Goal: Task Accomplishment & Management: Manage account settings

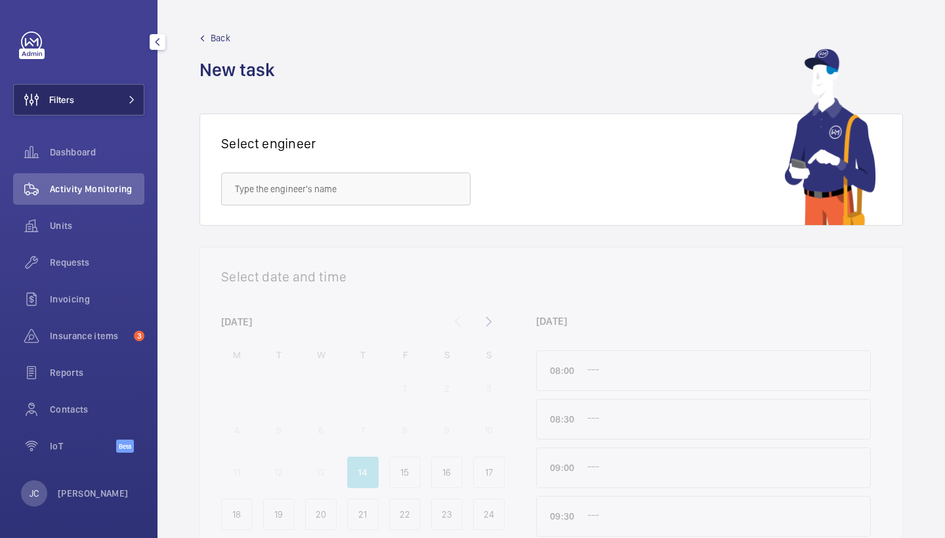
click at [103, 97] on button "Filters" at bounding box center [78, 100] width 131 height 32
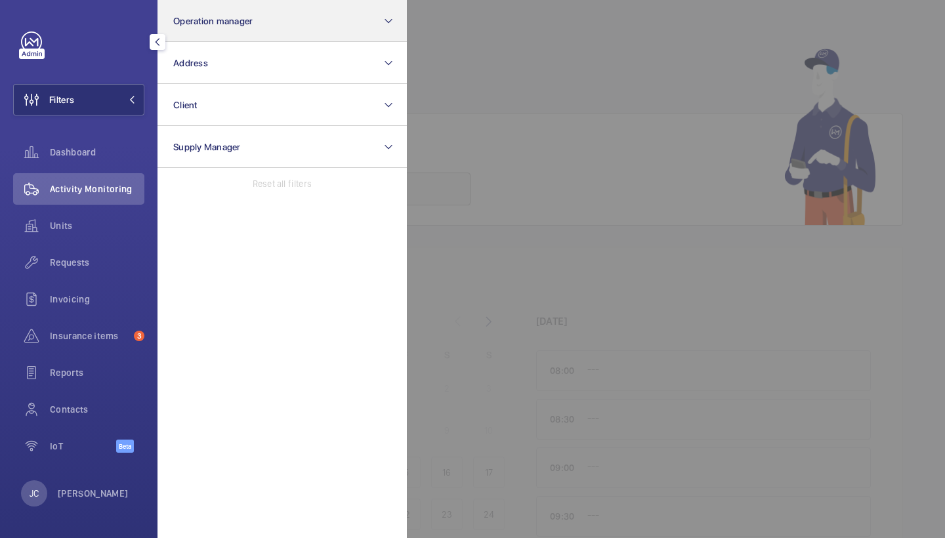
click at [202, 24] on span "Operation manager" at bounding box center [212, 21] width 79 height 11
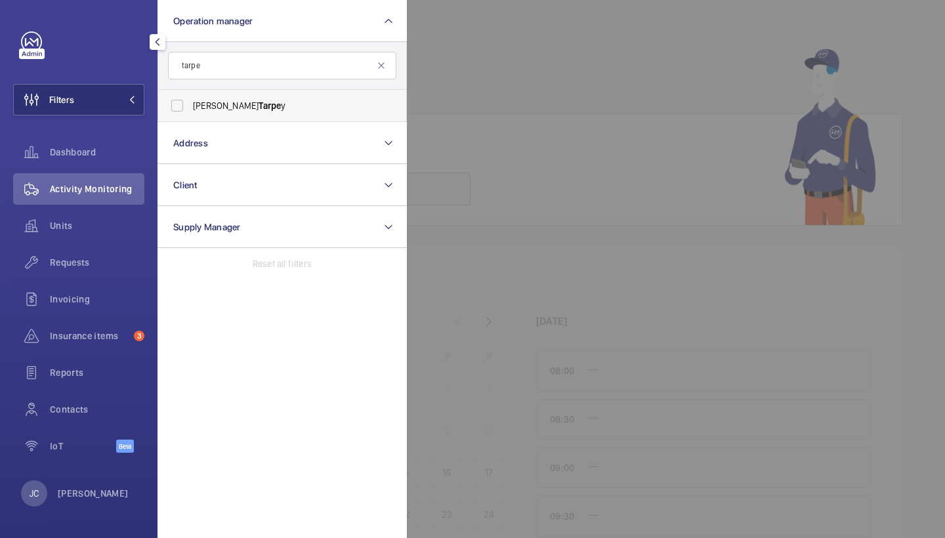
type input "tarpe"
click at [220, 98] on label "Connor Tarpe y" at bounding box center [272, 106] width 228 height 32
click at [190, 98] on input "Connor Tarpe y" at bounding box center [177, 106] width 26 height 26
checkbox input "true"
click at [64, 253] on div "Requests" at bounding box center [78, 263] width 131 height 32
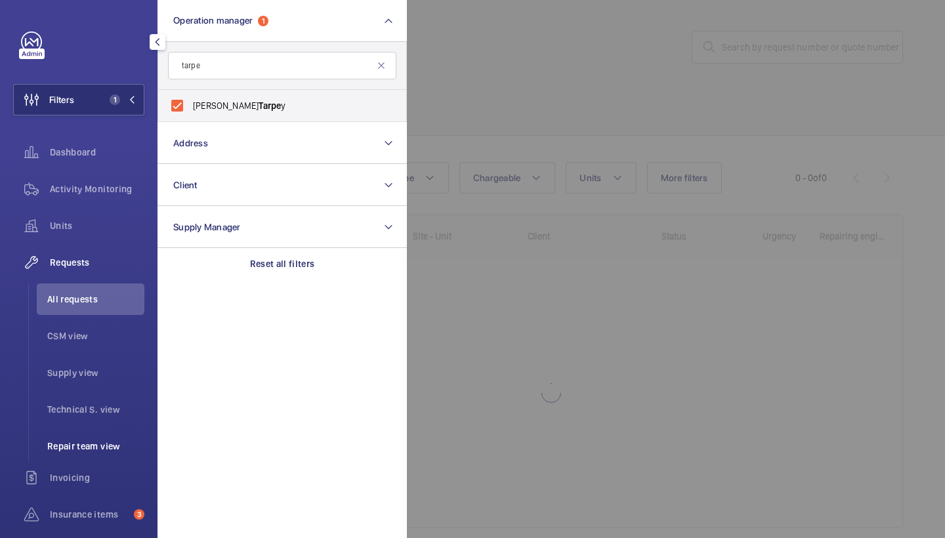
click at [77, 443] on span "Repair team view" at bounding box center [95, 446] width 97 height 13
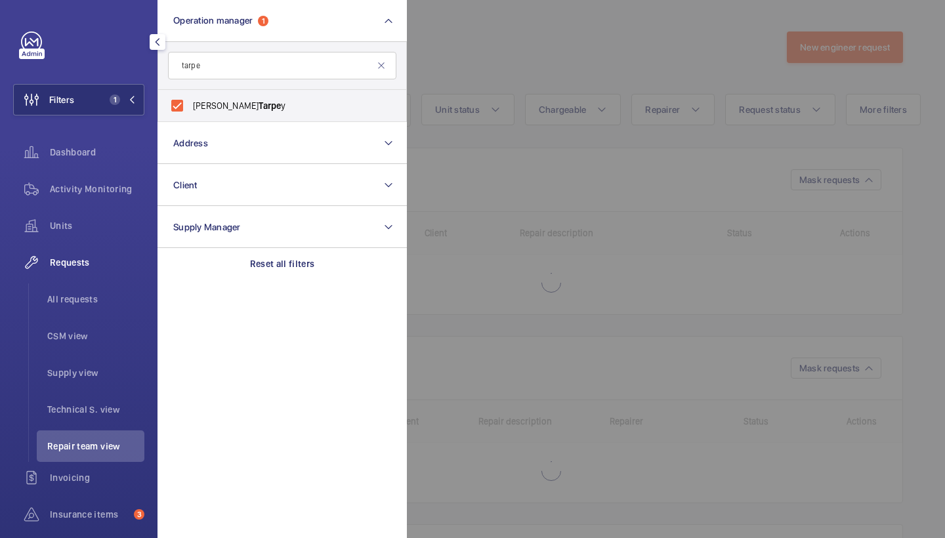
click at [555, 66] on div at bounding box center [879, 269] width 945 height 538
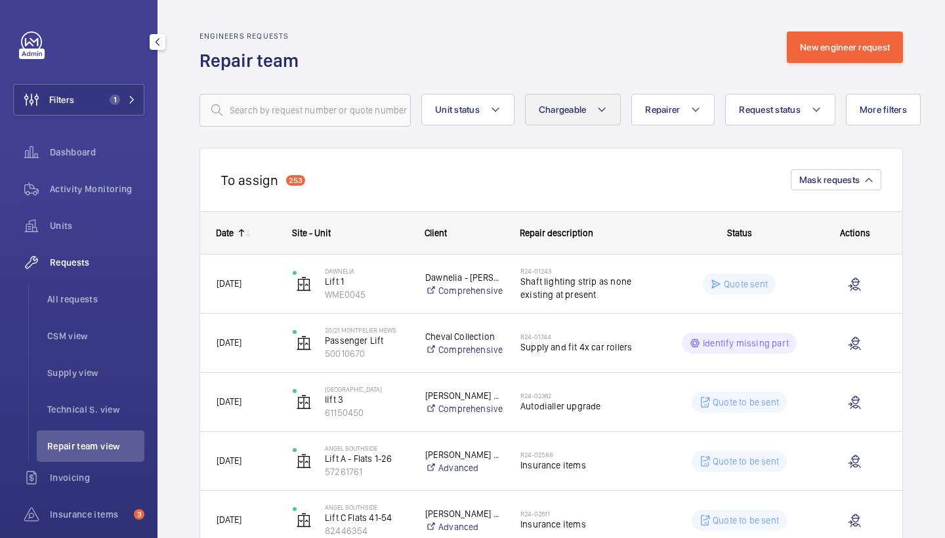
click at [563, 97] on button "Chargeable" at bounding box center [573, 110] width 96 height 32
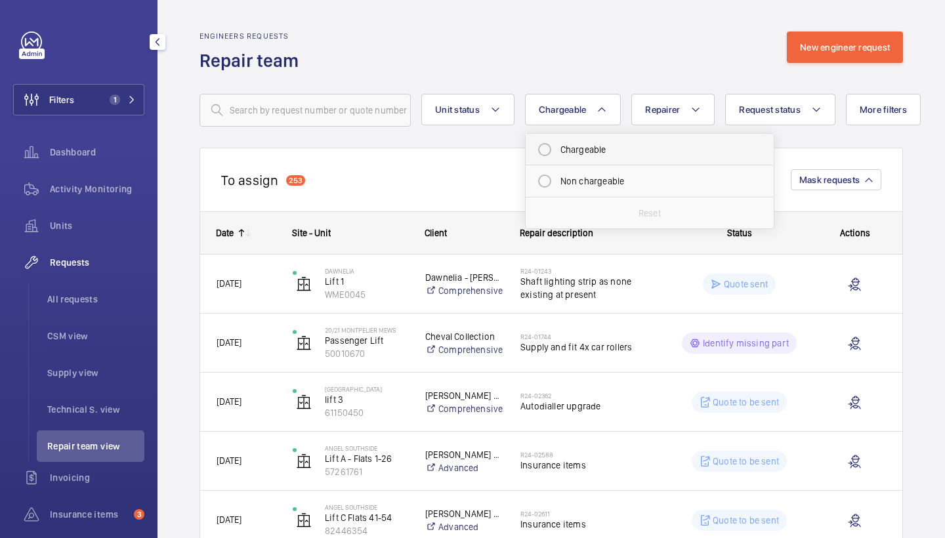
click at [597, 147] on mat-radio-button "Chargeable" at bounding box center [650, 150] width 236 height 26
radio input "true"
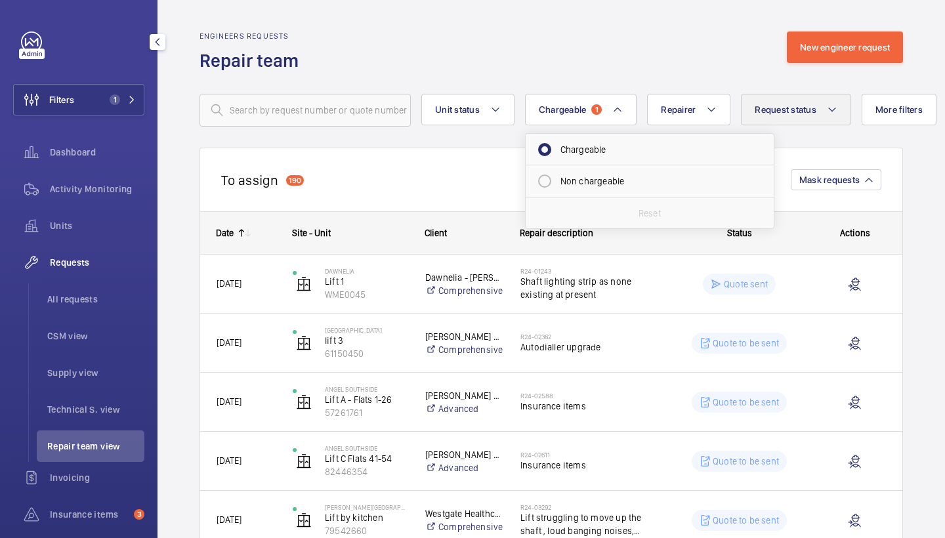
click at [777, 112] on span "Request status" at bounding box center [786, 109] width 62 height 11
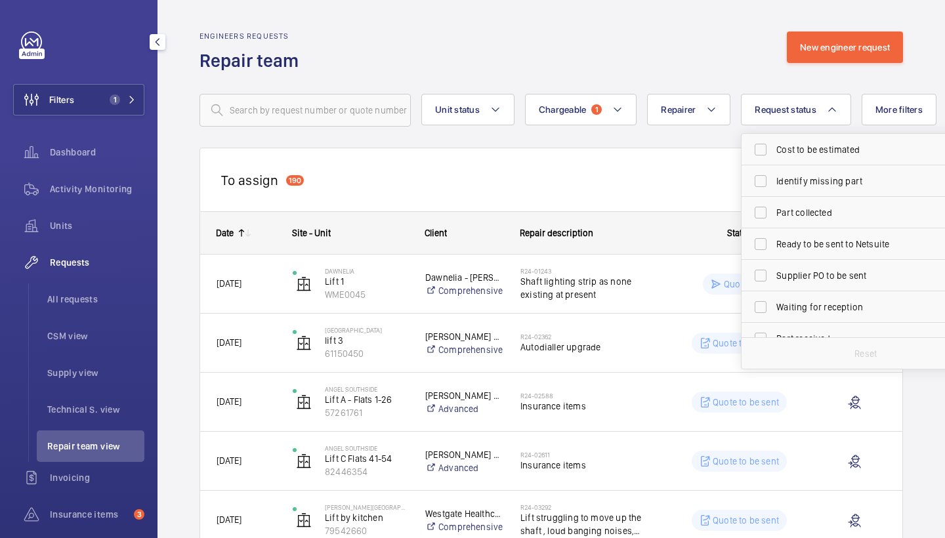
click at [620, 76] on wm-front-routed-filters "Unit status Chargeable 1 Repairer Request status Cost to be estimated Identify …" at bounding box center [552, 100] width 704 height 54
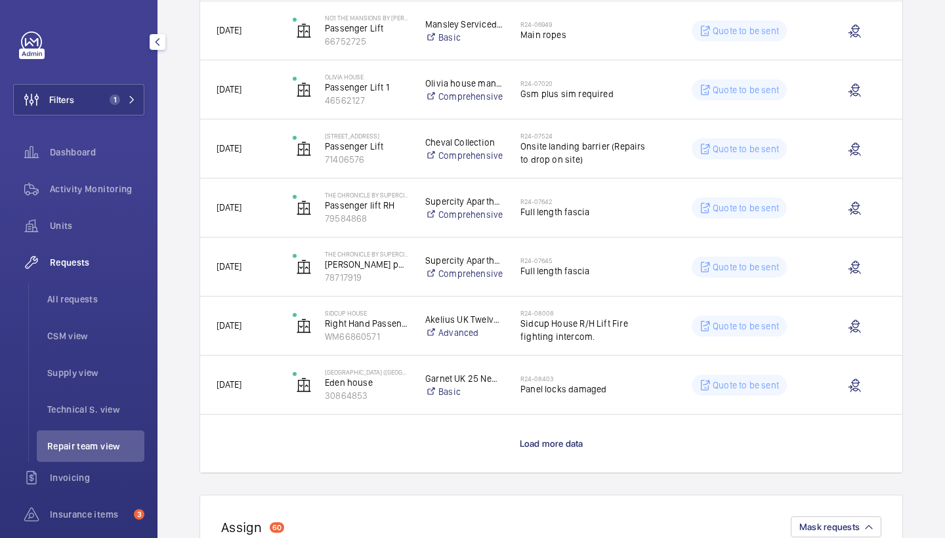
scroll to position [1231, 0]
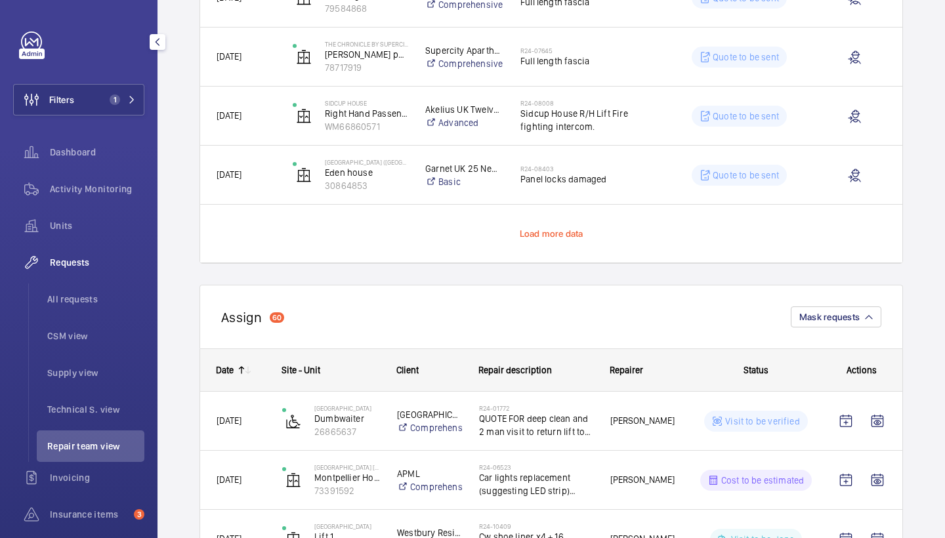
click at [555, 236] on span "Load more data" at bounding box center [552, 233] width 64 height 11
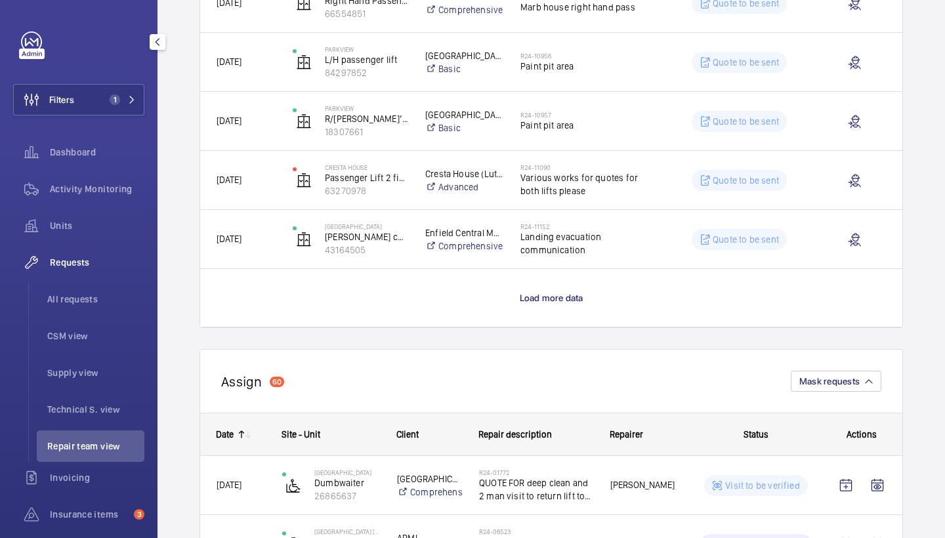
scroll to position [2429, 0]
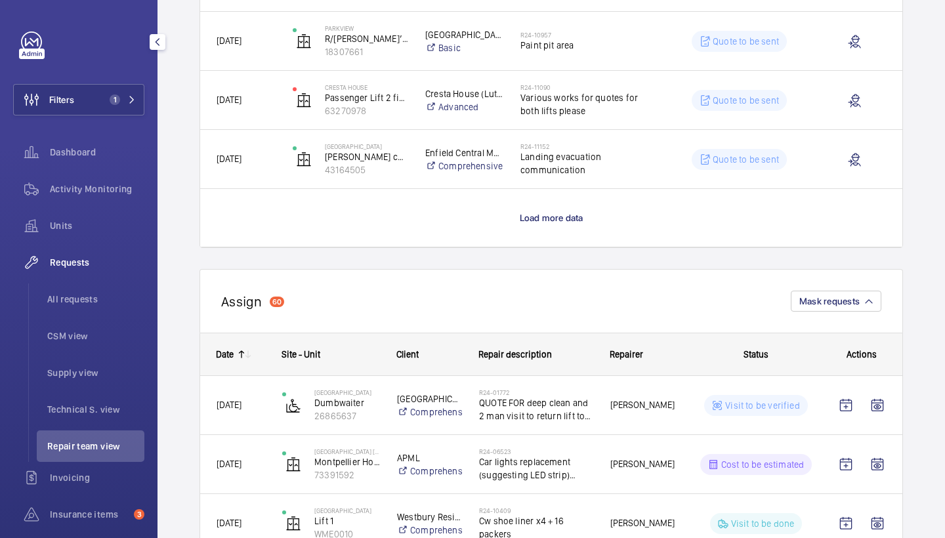
click at [568, 209] on wm-front-load-more-cell "Load more data" at bounding box center [551, 218] width 702 height 58
click at [565, 216] on span "Load more data" at bounding box center [552, 218] width 64 height 11
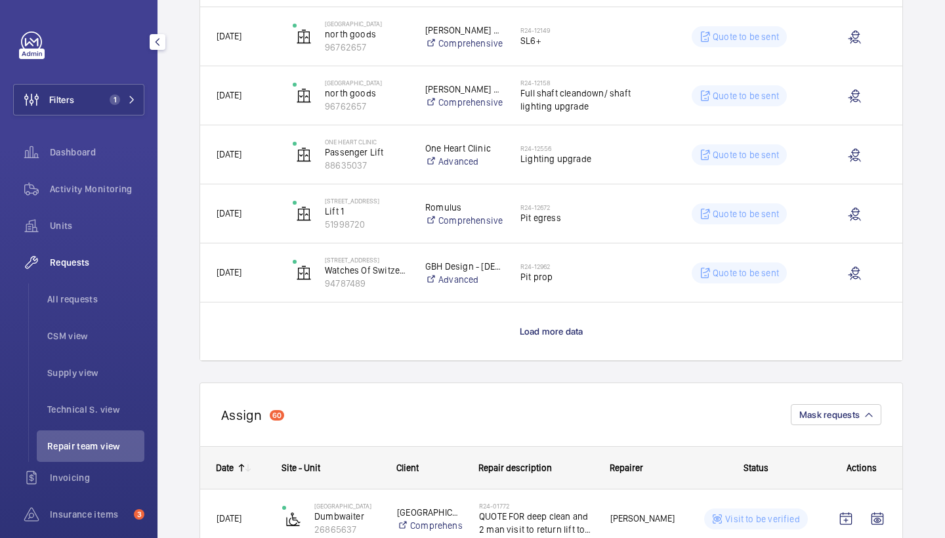
scroll to position [3499, 0]
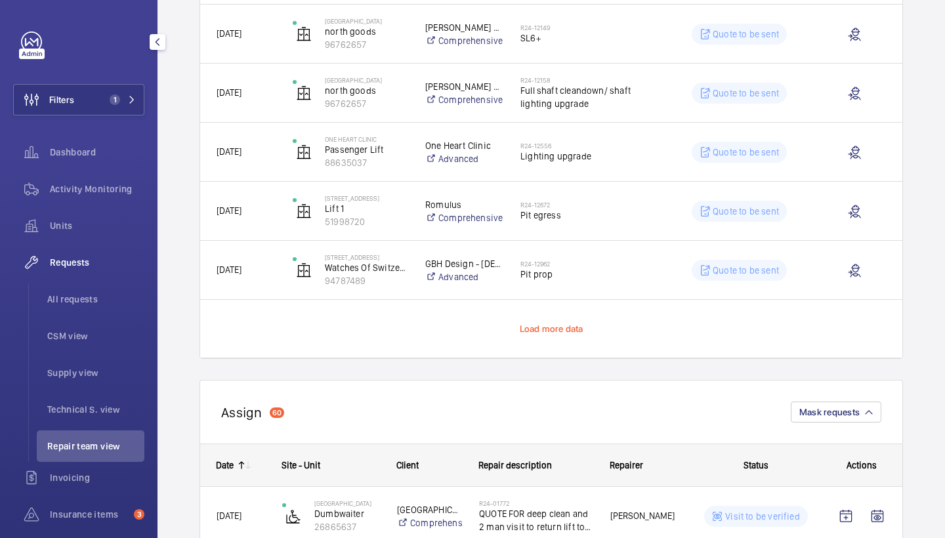
click at [553, 326] on span "Load more data" at bounding box center [552, 329] width 64 height 11
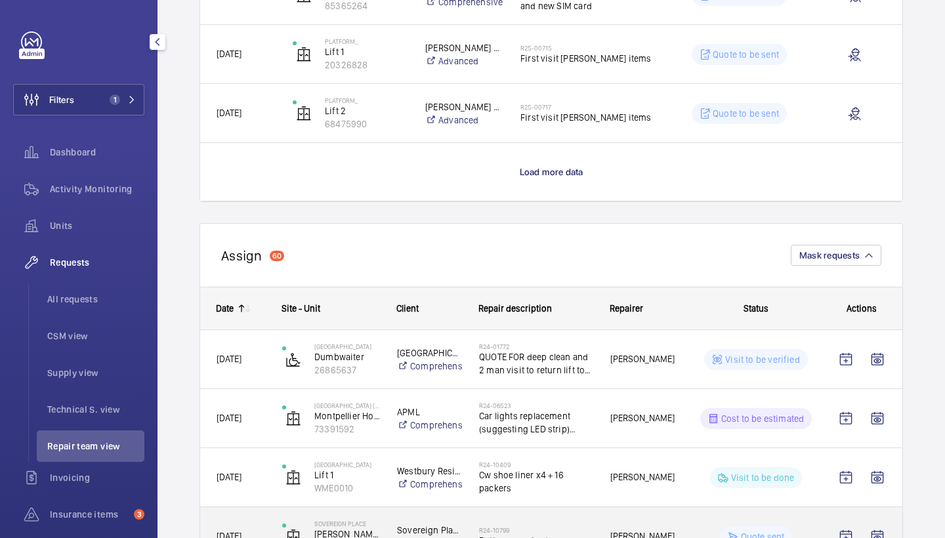
scroll to position [4775, 0]
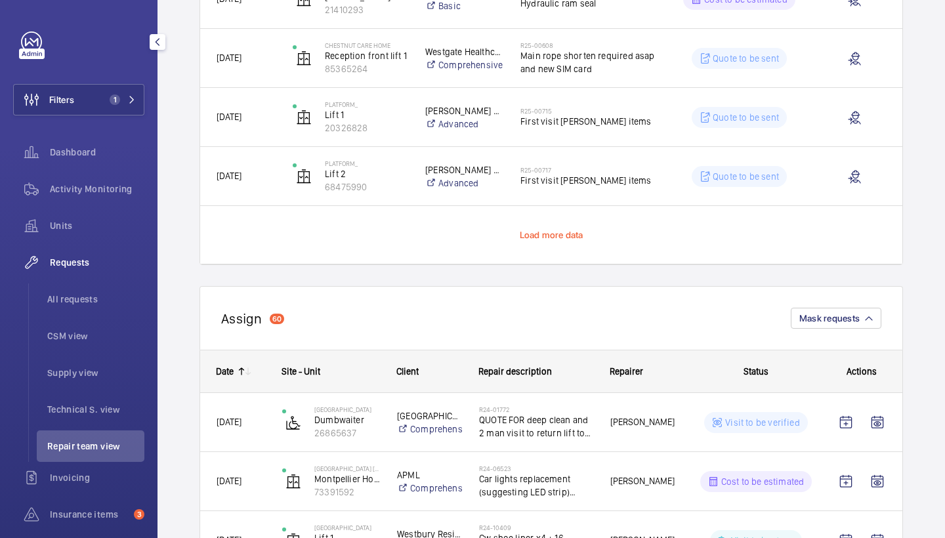
click at [559, 232] on span "Load more data" at bounding box center [552, 235] width 64 height 11
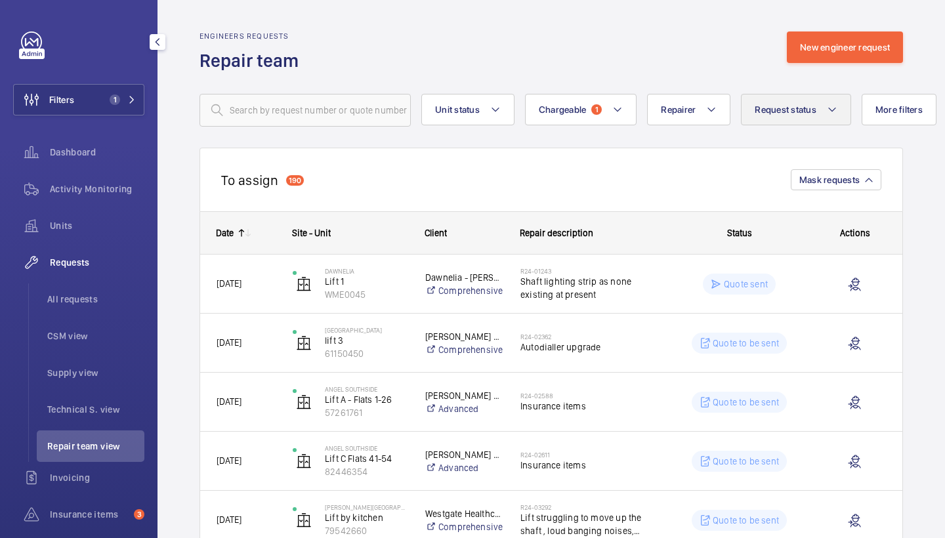
scroll to position [0, 0]
click at [777, 114] on span "Request status" at bounding box center [786, 109] width 62 height 11
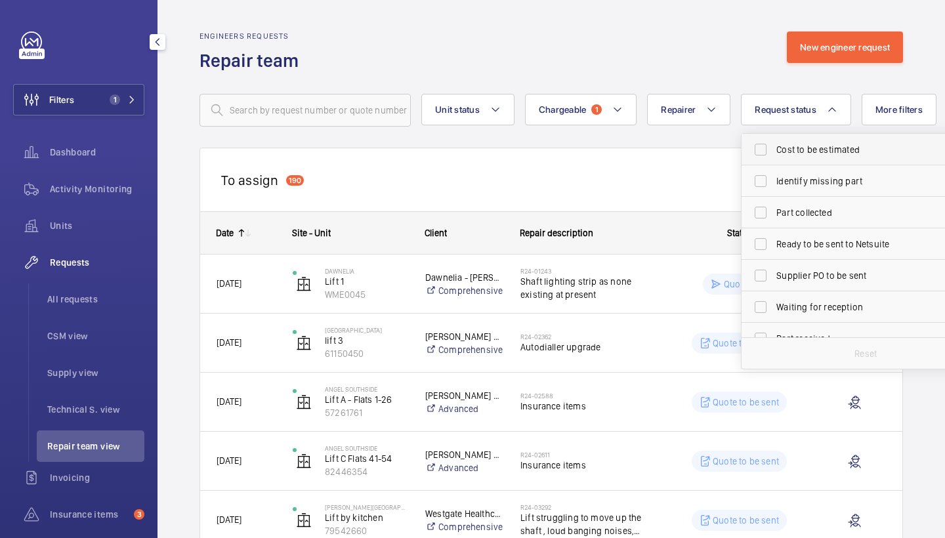
click at [823, 146] on span "Cost to be estimated" at bounding box center [867, 149] width 181 height 13
click at [774, 146] on input "Cost to be estimated" at bounding box center [761, 150] width 26 height 26
checkbox input "true"
click at [825, 169] on label "Identify missing part" at bounding box center [856, 181] width 228 height 32
click at [774, 169] on input "Identify missing part" at bounding box center [761, 181] width 26 height 26
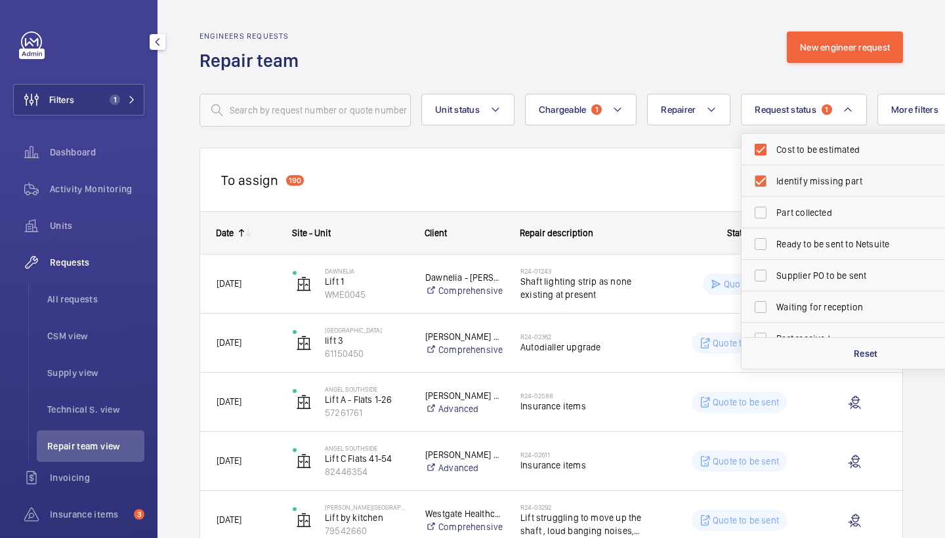
checkbox input "true"
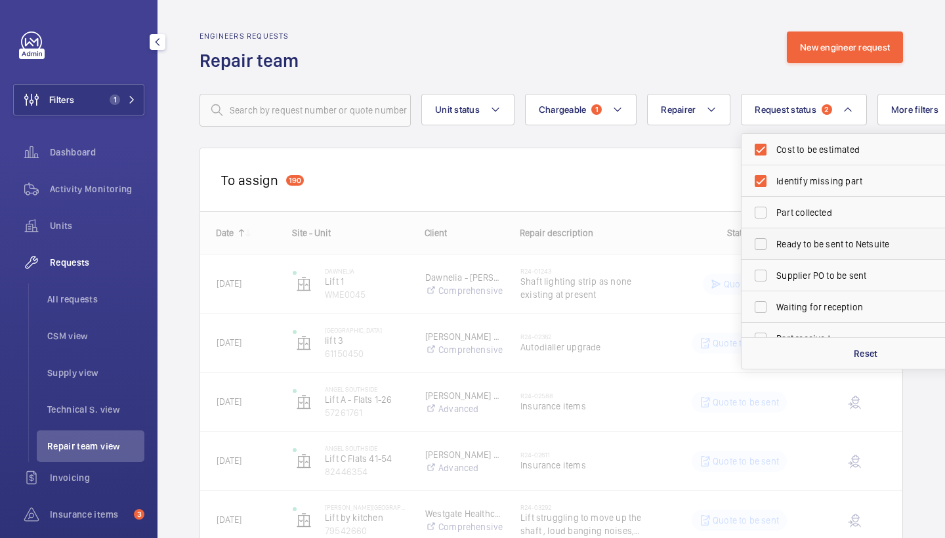
click at [815, 247] on span "Ready to be sent to Netsuite" at bounding box center [867, 244] width 181 height 13
click at [774, 247] on input "Ready to be sent to Netsuite" at bounding box center [761, 244] width 26 height 26
checkbox input "true"
click at [706, 35] on div "Engineers requests Repair team New engineer request" at bounding box center [552, 52] width 704 height 41
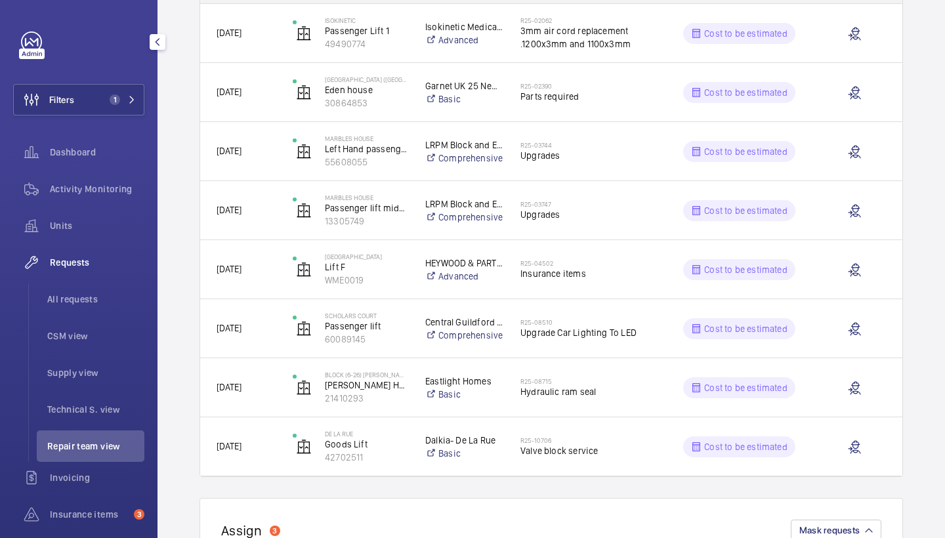
scroll to position [430, 0]
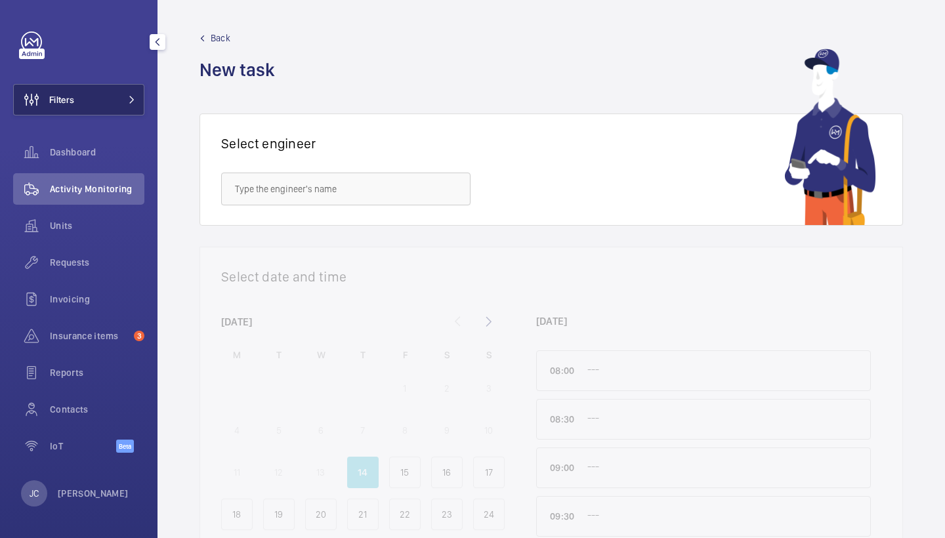
click at [126, 104] on button "Filters" at bounding box center [78, 100] width 131 height 32
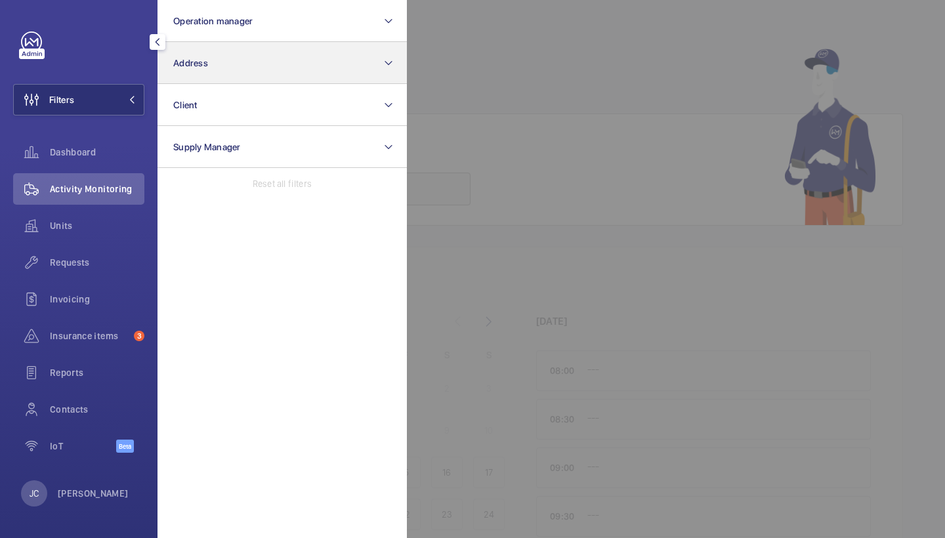
click at [286, 60] on button "Address" at bounding box center [282, 63] width 249 height 42
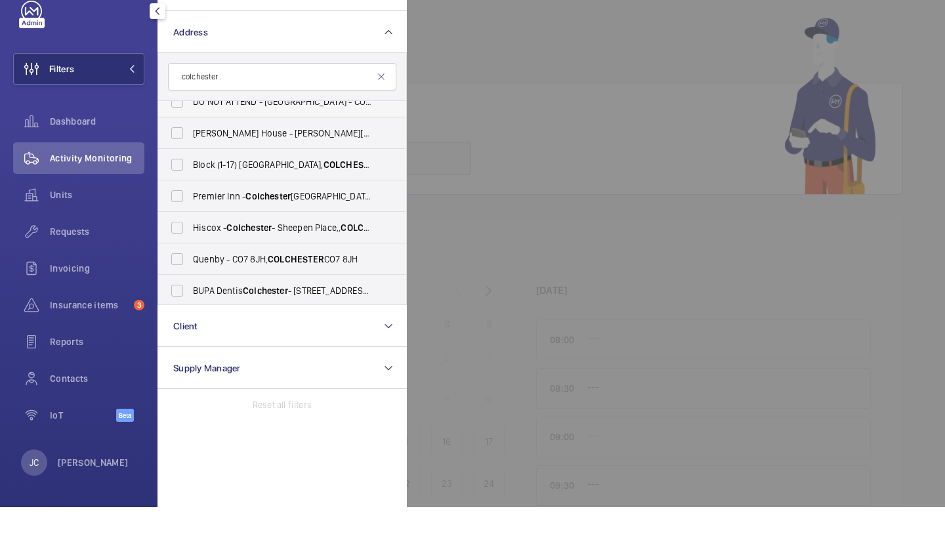
scroll to position [112, 0]
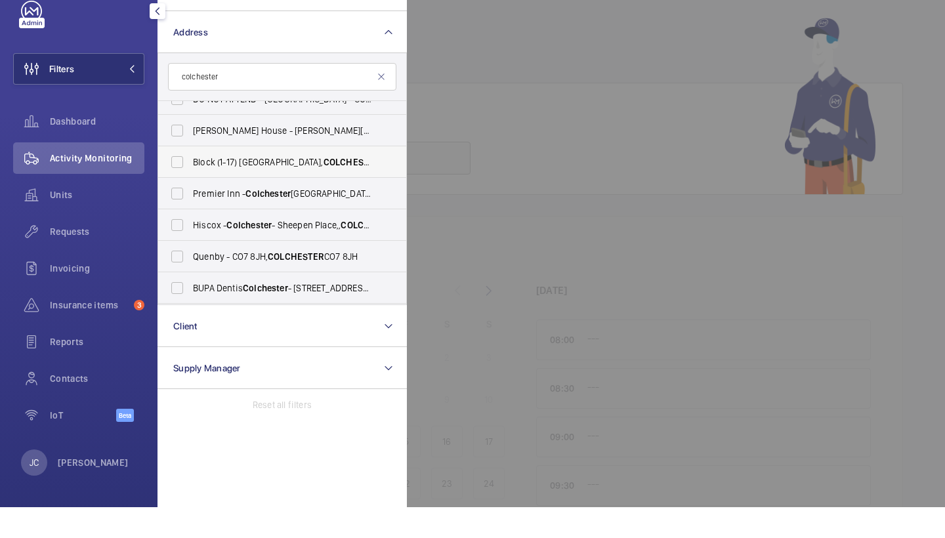
type input "colchester"
click at [260, 177] on label "Block ([STREET_ADDRESS]" at bounding box center [272, 193] width 228 height 32
click at [190, 180] on input "Block ([STREET_ADDRESS]" at bounding box center [177, 193] width 26 height 26
checkbox input "true"
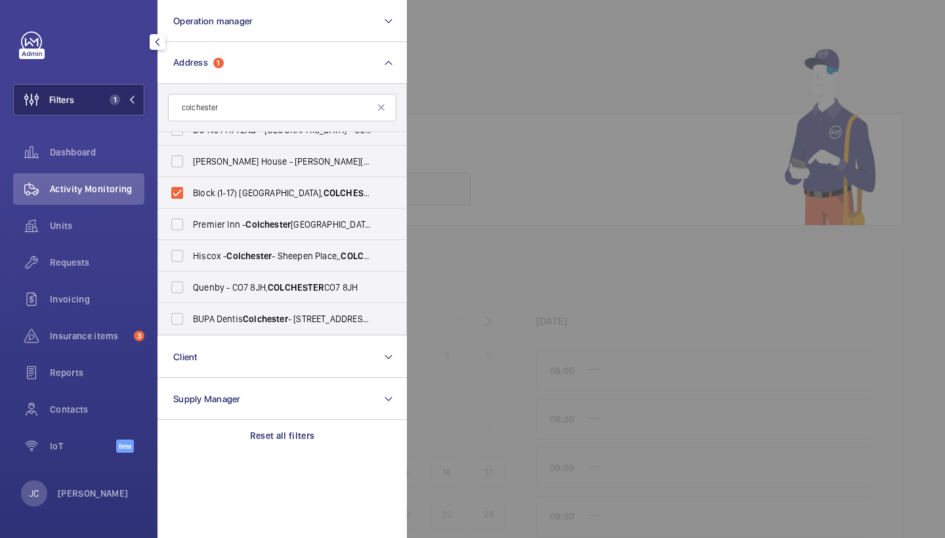
click at [119, 102] on span "1" at bounding box center [115, 100] width 11 height 11
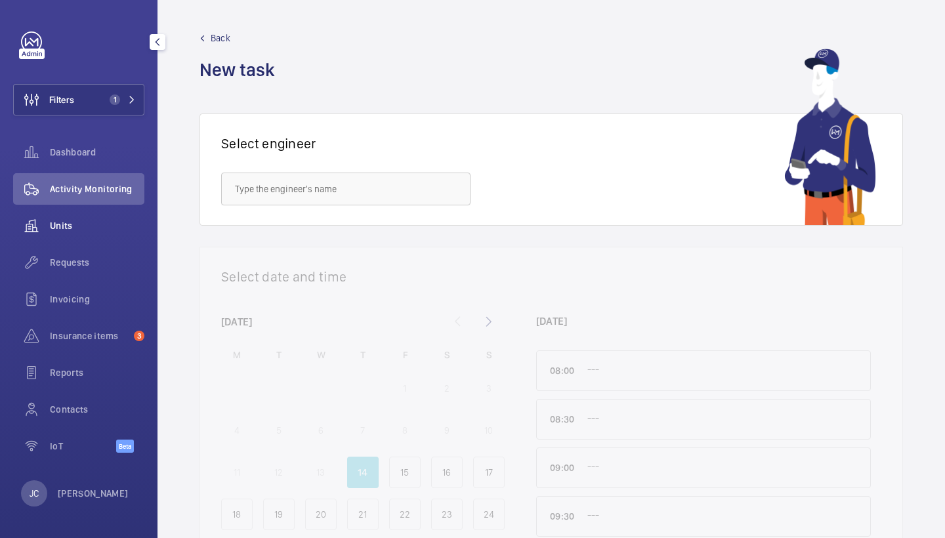
click at [73, 229] on span "Units" at bounding box center [97, 225] width 95 height 13
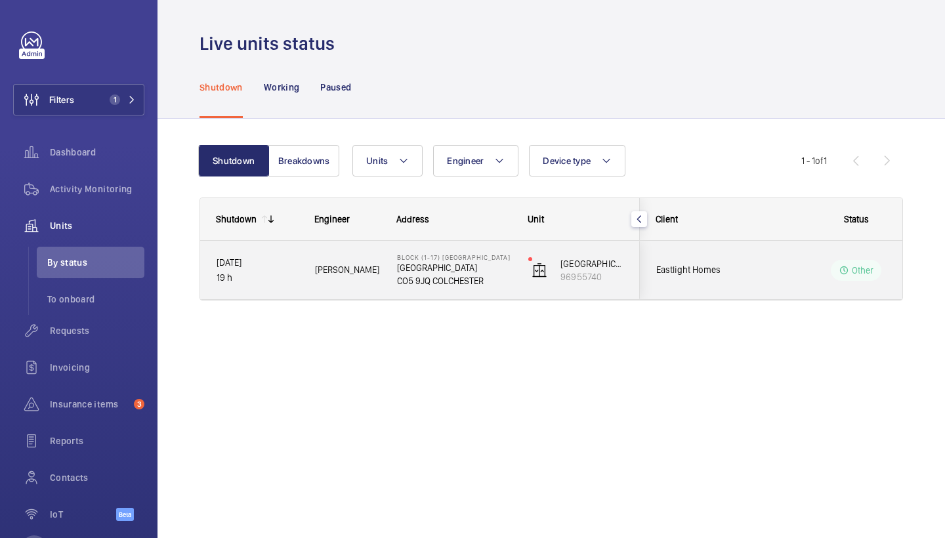
click at [368, 266] on span "[PERSON_NAME]" at bounding box center [347, 270] width 65 height 15
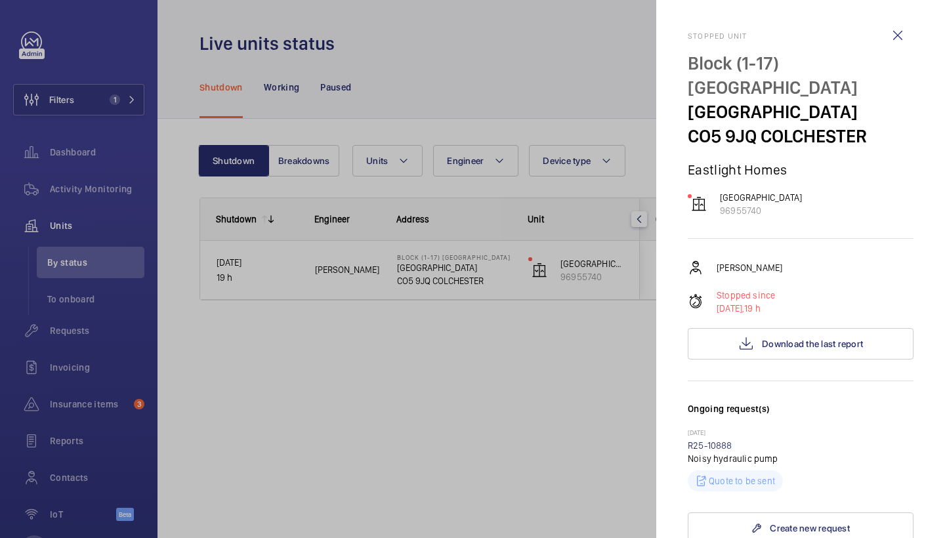
drag, startPoint x: 690, startPoint y: 64, endPoint x: 882, endPoint y: 114, distance: 198.2
click at [882, 114] on div "Block ([STREET_ADDRESS]" at bounding box center [801, 99] width 226 height 97
copy div "Block ([STREET_ADDRESS]"
click at [565, 91] on div at bounding box center [472, 269] width 945 height 538
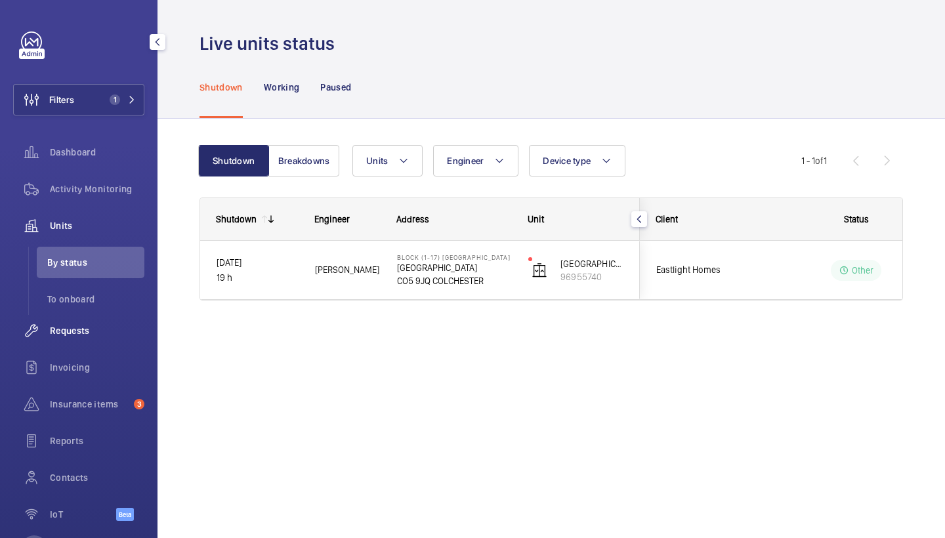
click at [79, 333] on span "Requests" at bounding box center [97, 330] width 95 height 13
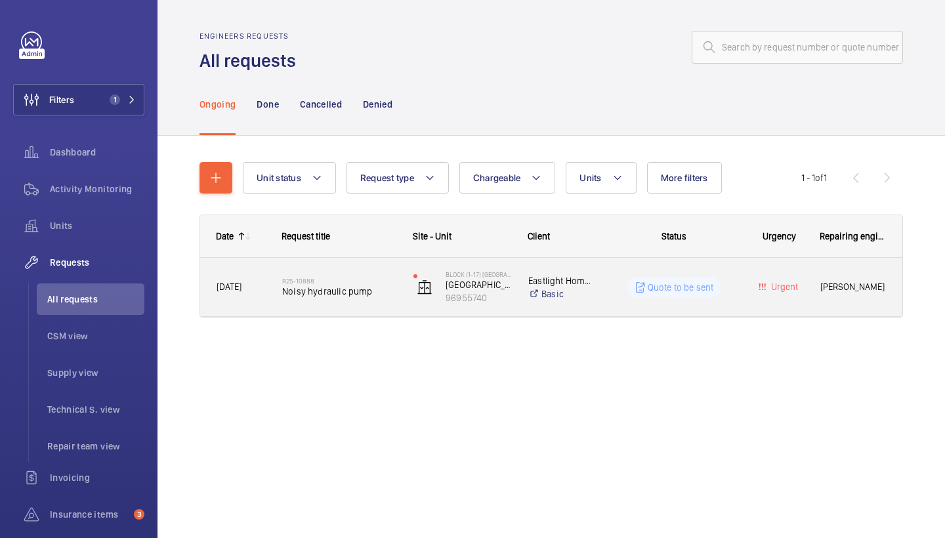
click at [352, 278] on h2 "R25-10888" at bounding box center [339, 281] width 114 height 8
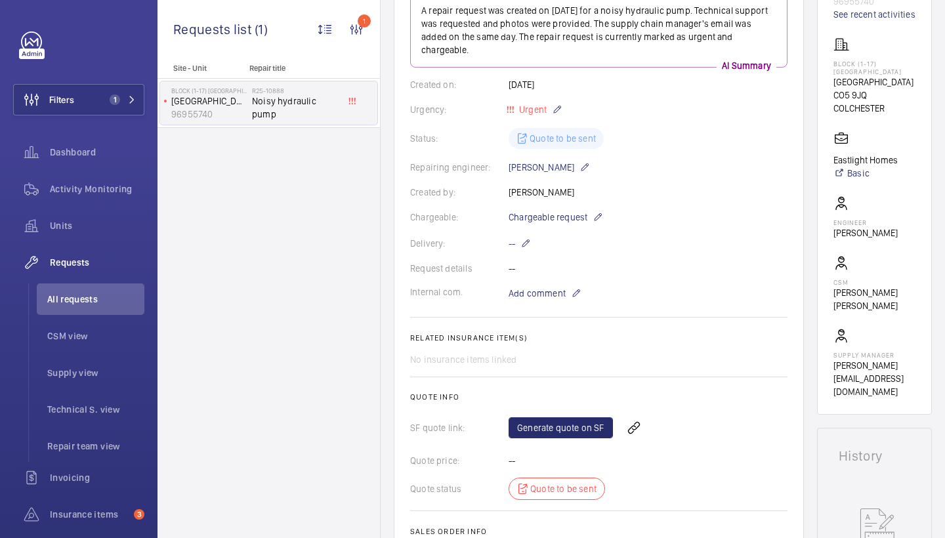
scroll to position [184, 0]
click at [551, 220] on span "Chargeable request" at bounding box center [548, 217] width 79 height 13
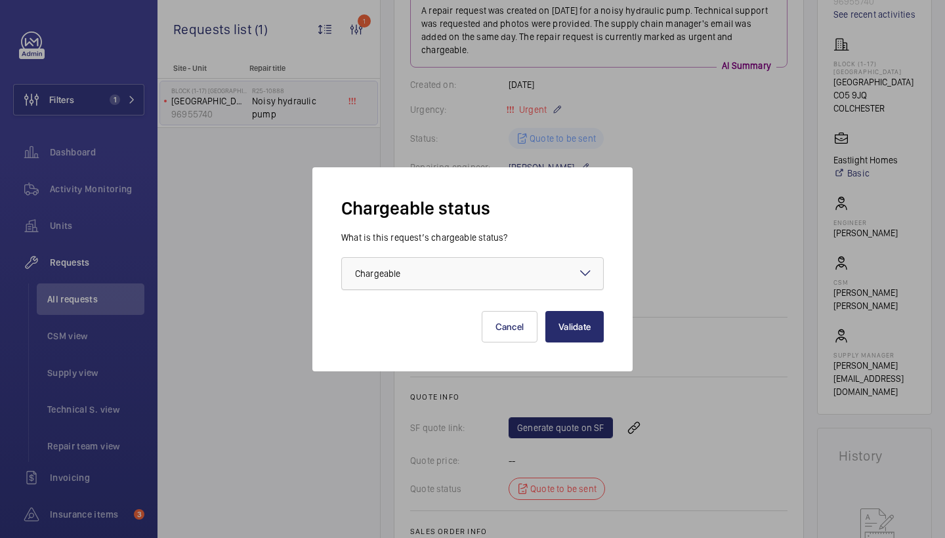
click at [496, 270] on div at bounding box center [472, 274] width 261 height 32
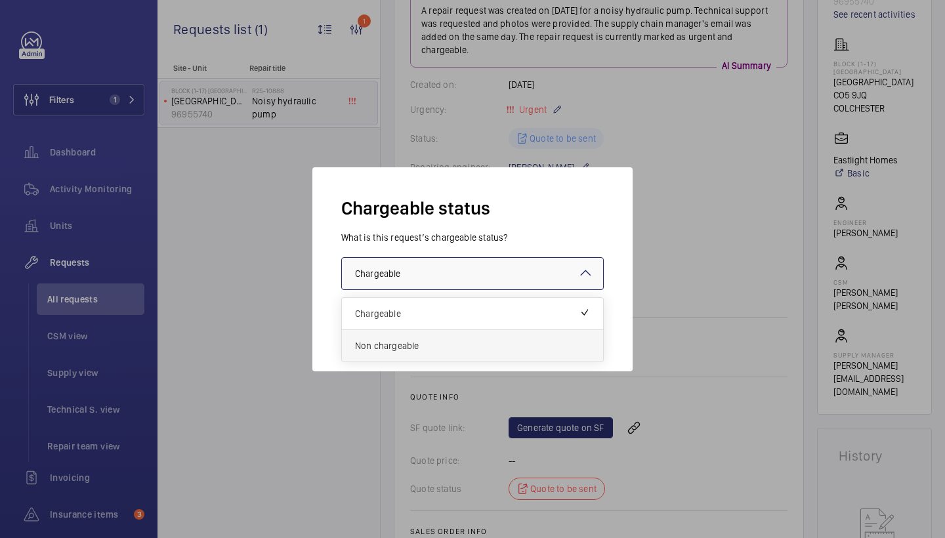
click at [419, 339] on span "Non chargeable" at bounding box center [472, 345] width 235 height 13
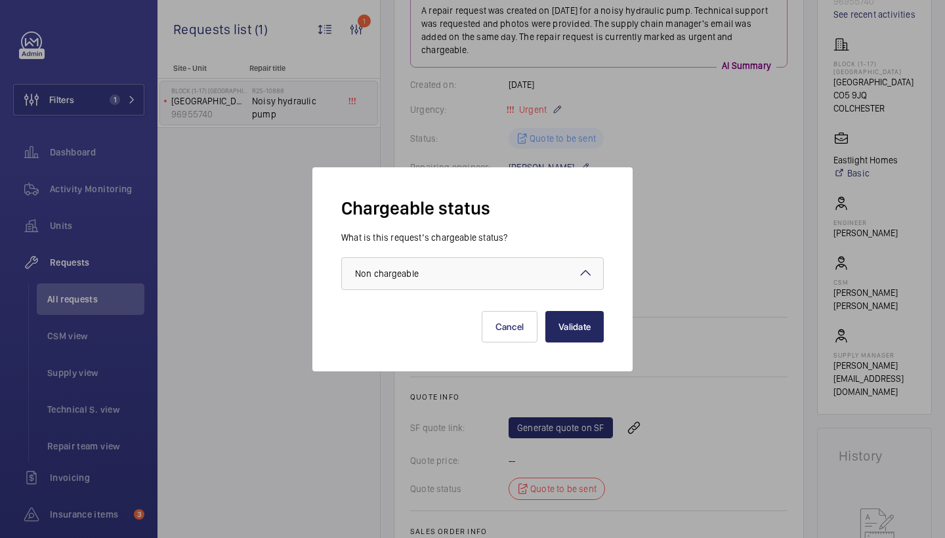
click at [568, 320] on button "Validate" at bounding box center [574, 327] width 58 height 32
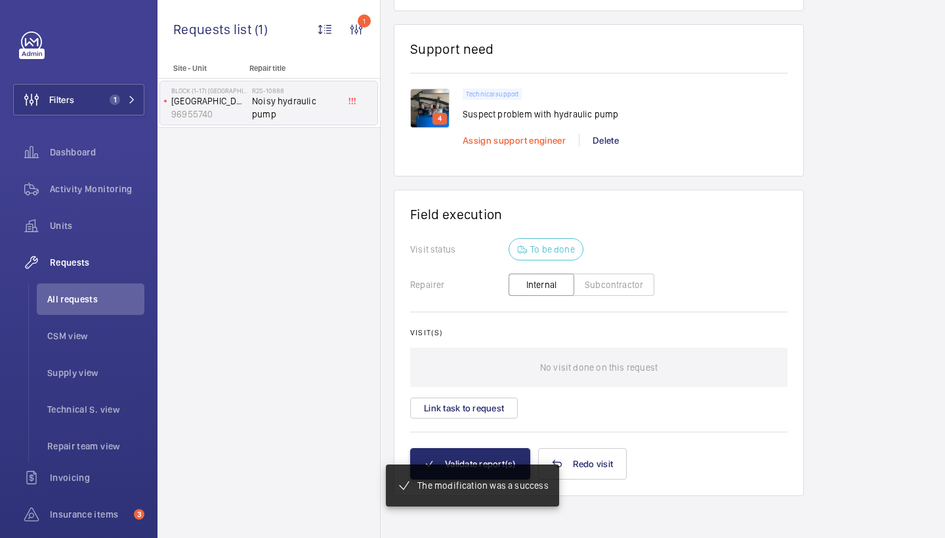
scroll to position [903, 0]
click at [536, 137] on span "Assign support engineer" at bounding box center [514, 140] width 103 height 11
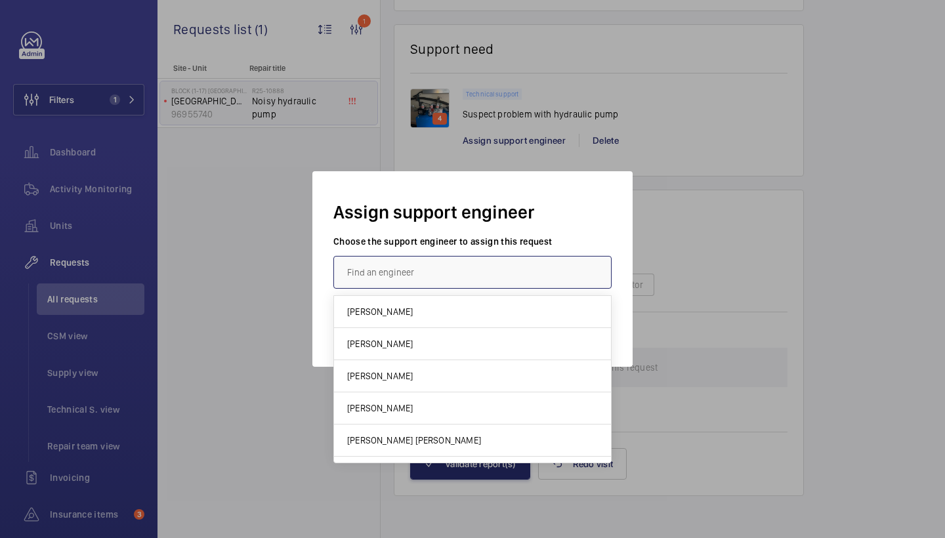
click at [400, 271] on input "text" at bounding box center [472, 272] width 278 height 33
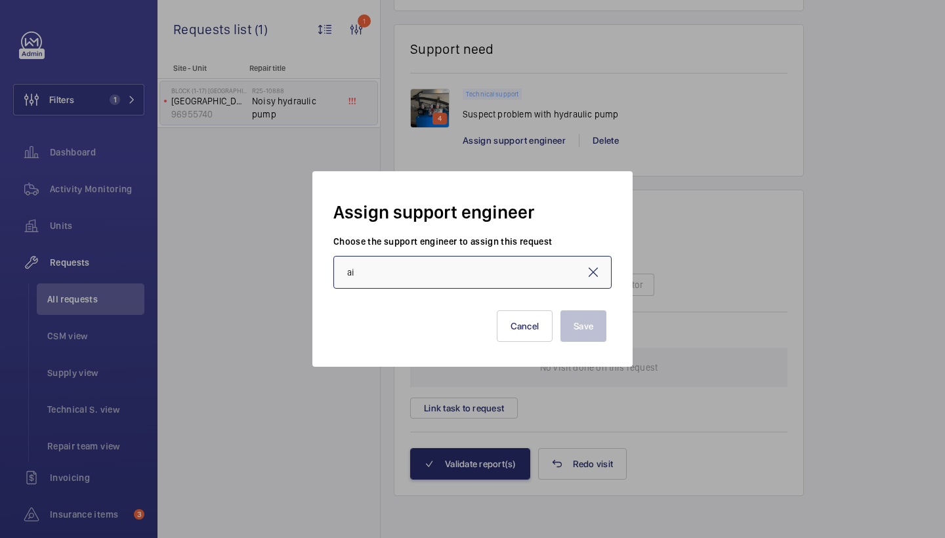
type input "a"
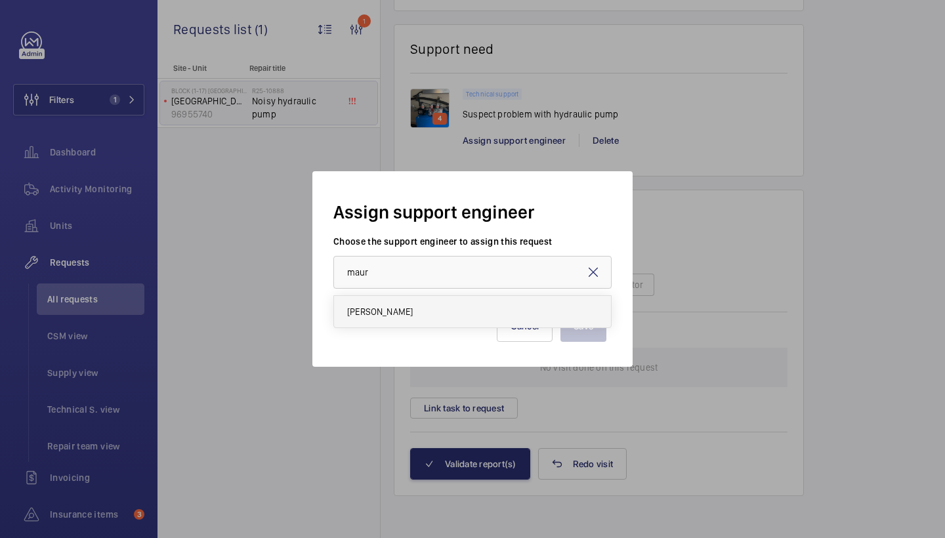
click at [399, 316] on span "[PERSON_NAME]" at bounding box center [380, 311] width 66 height 13
type input "[PERSON_NAME]"
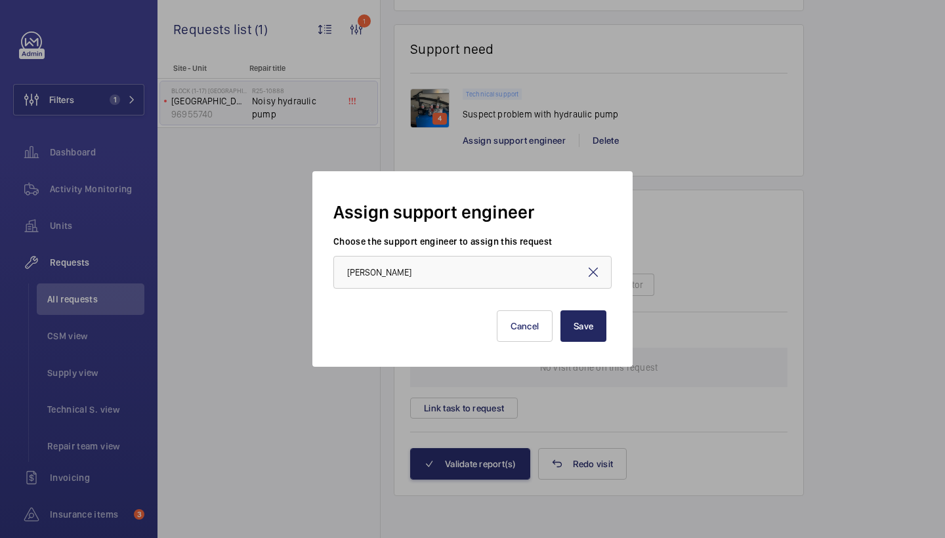
click at [593, 341] on button "Save" at bounding box center [584, 326] width 46 height 32
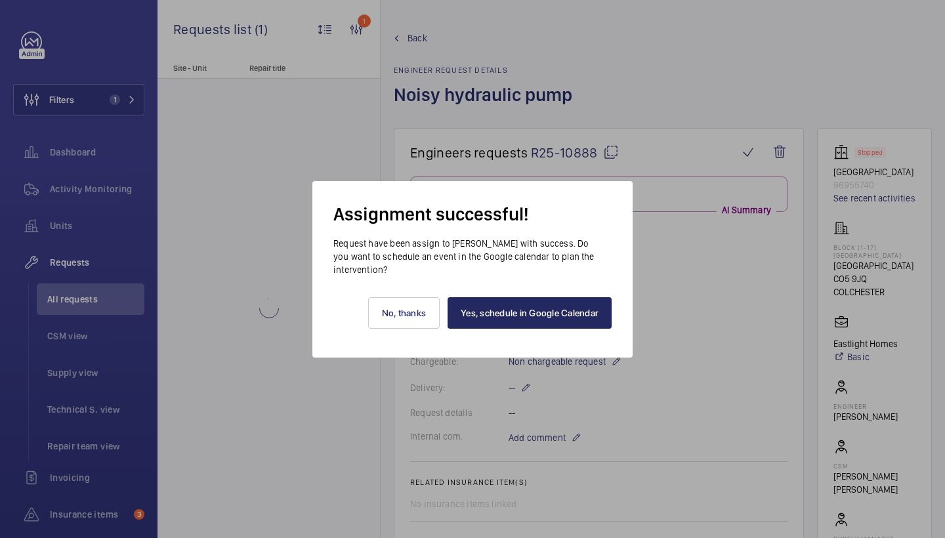
click at [576, 314] on link "Yes, schedule in Google Calendar" at bounding box center [530, 313] width 164 height 32
